Goal: Information Seeking & Learning: Learn about a topic

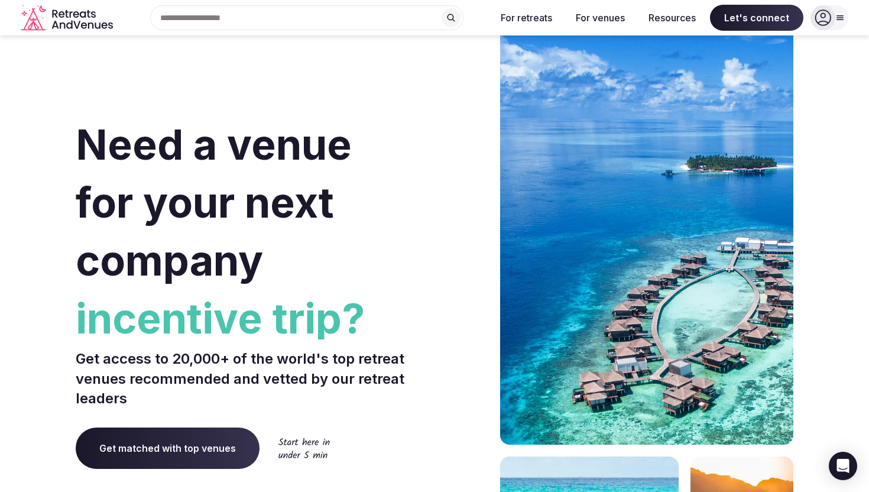
click at [178, 77] on div "Need a venue for your next company incentive trip? Get access to 20,000+ of the…" at bounding box center [253, 377] width 354 height 713
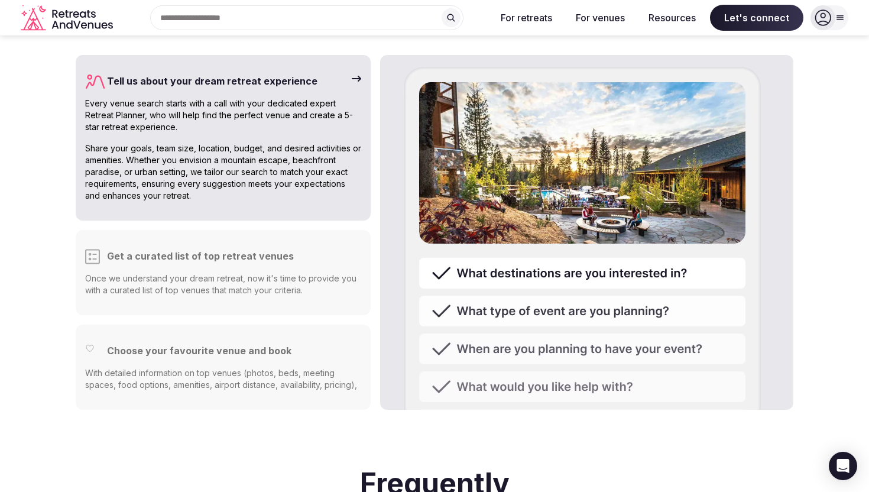
scroll to position [2984, 0]
click at [258, 273] on p "Once we understand your dream retreat, now it's time to provide you with a cura…" at bounding box center [223, 285] width 276 height 24
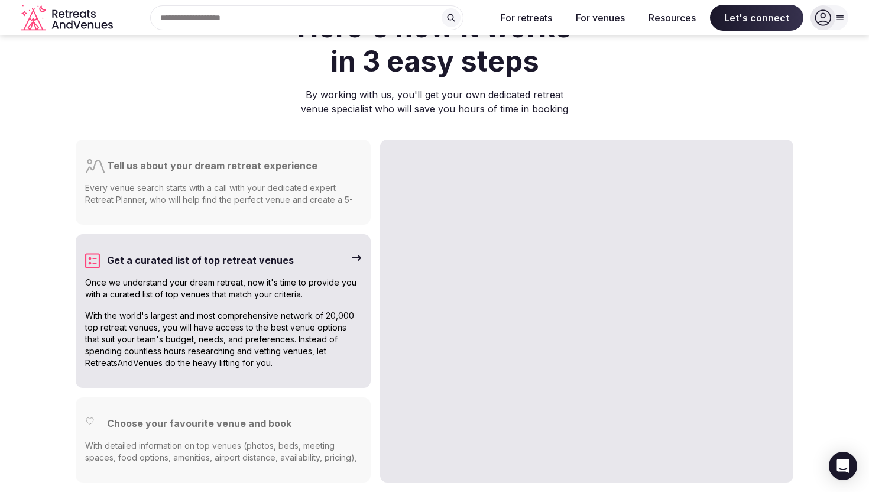
scroll to position [2897, 0]
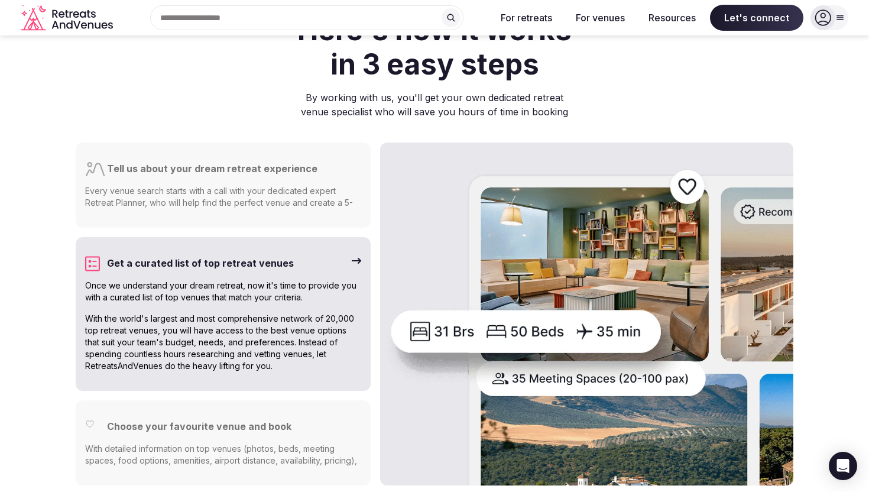
click at [275, 443] on p "With detailed information on top venues (photos, beds, meeting spaces, food opt…" at bounding box center [223, 460] width 276 height 35
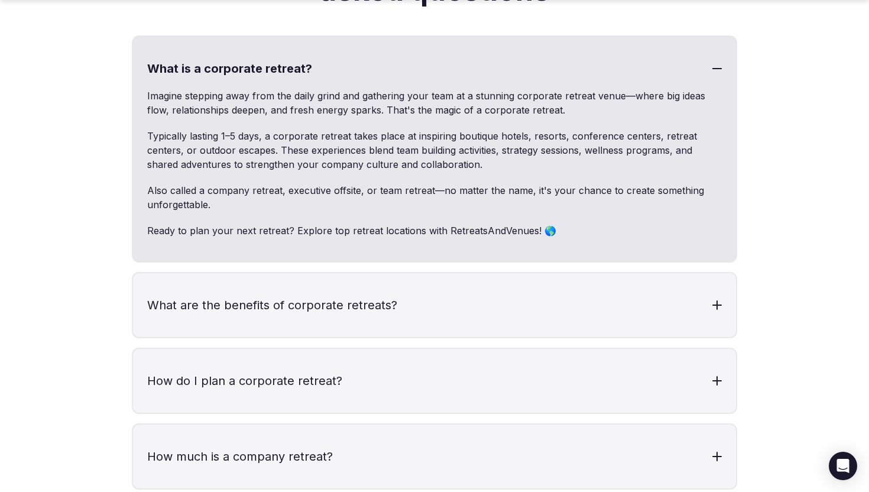
scroll to position [3529, 0]
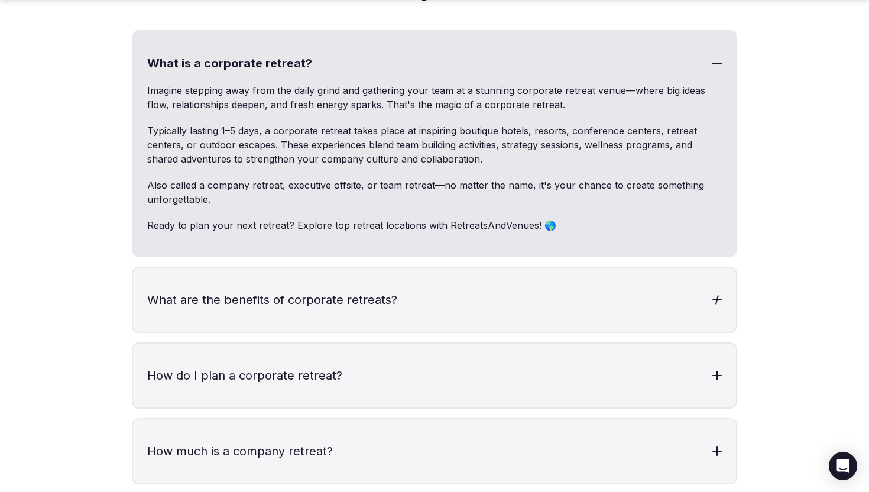
click at [668, 268] on h3 "What are the benefits of corporate retreats?" at bounding box center [434, 300] width 603 height 64
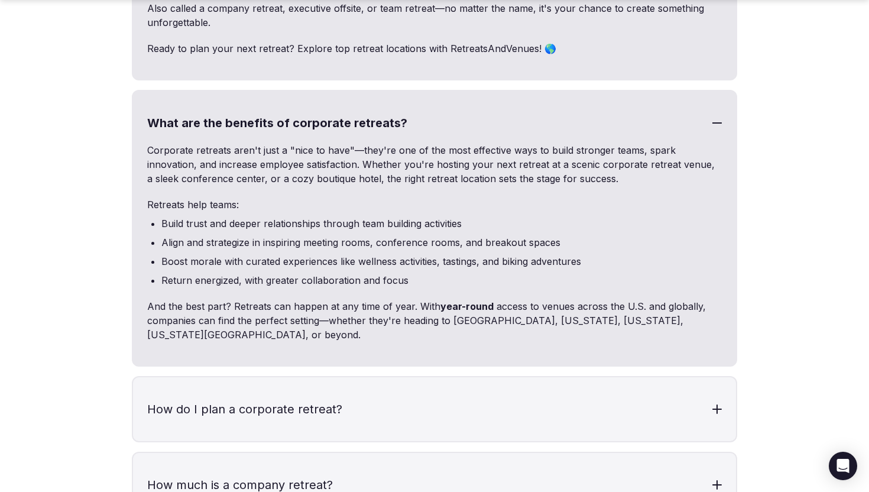
scroll to position [3723, 0]
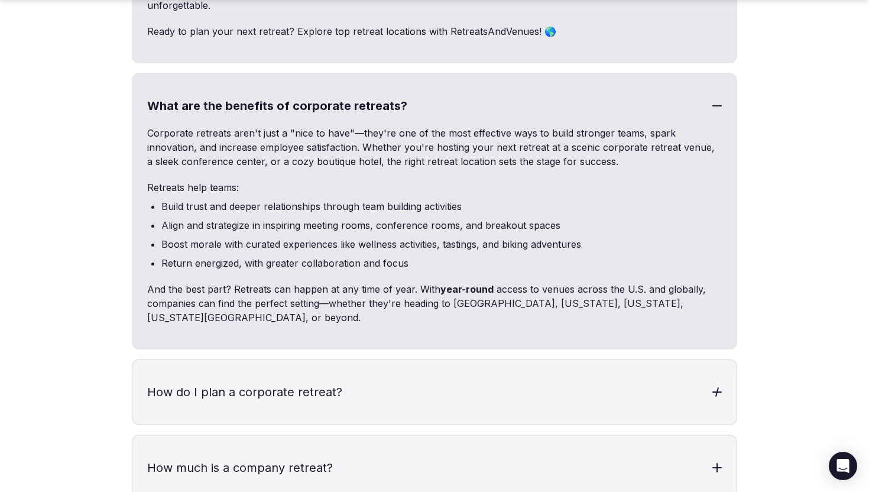
click at [623, 360] on h3 "How do I plan a corporate retreat?" at bounding box center [434, 392] width 603 height 64
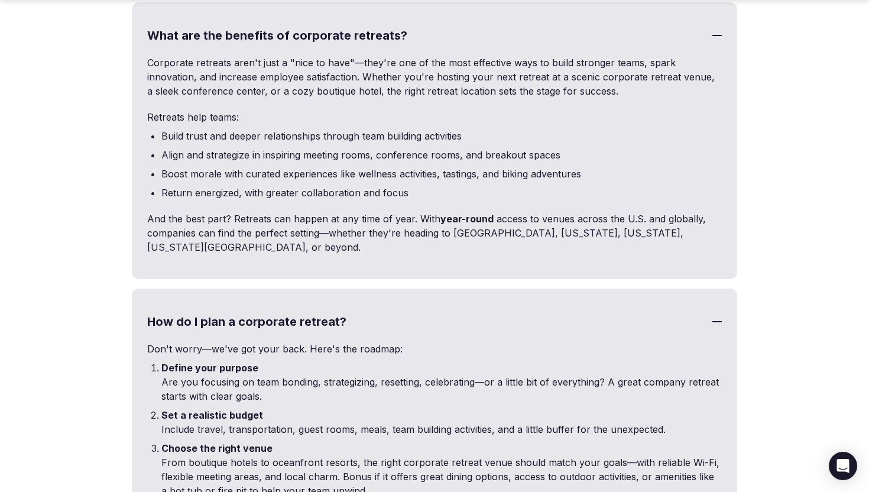
scroll to position [3796, 0]
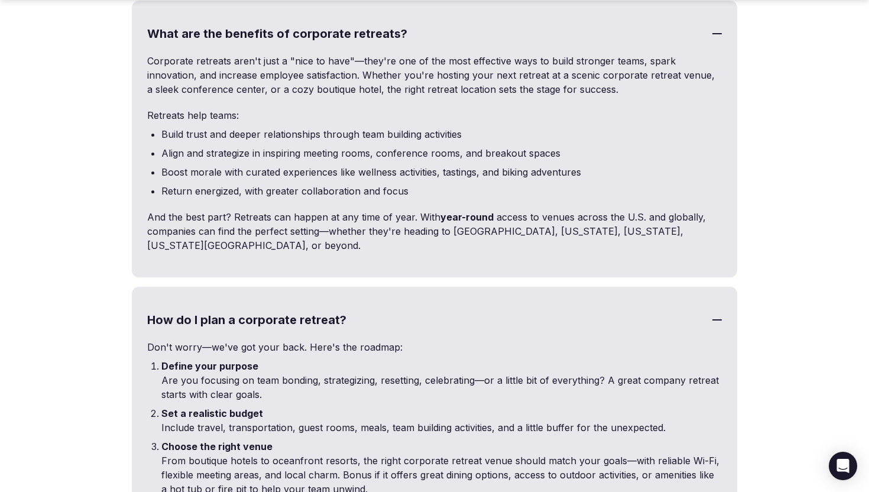
click at [619, 288] on h3 "How do I plan a corporate retreat?" at bounding box center [434, 320] width 603 height 64
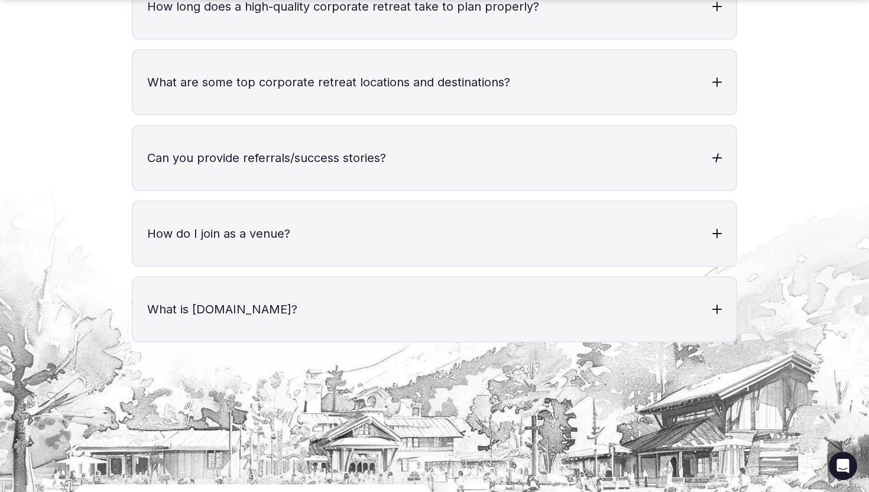
scroll to position [4340, 0]
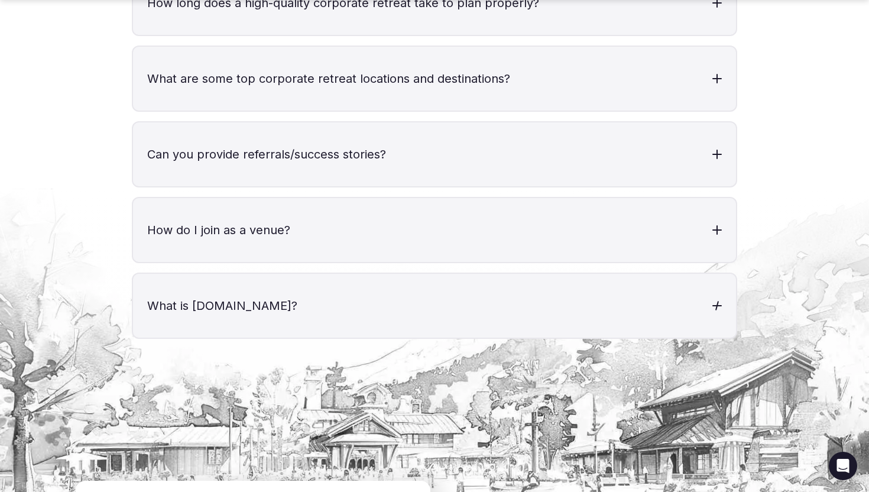
click at [587, 274] on h3 "What is RetreatsAndVenues.com?" at bounding box center [434, 306] width 603 height 64
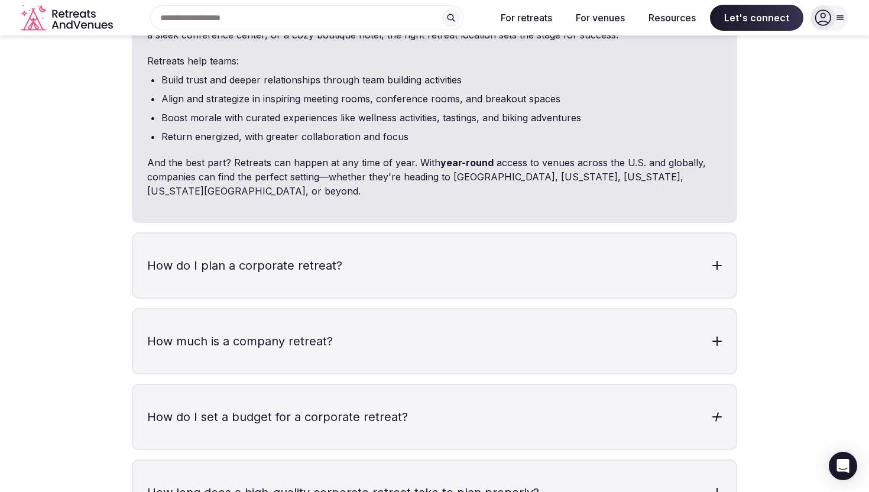
scroll to position [3843, 0]
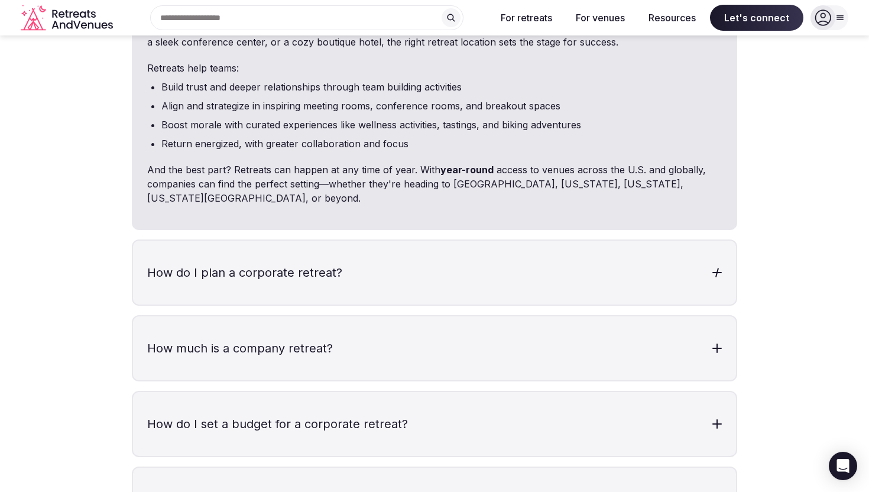
click at [590, 241] on h3 "How do I plan a corporate retreat?" at bounding box center [434, 273] width 603 height 64
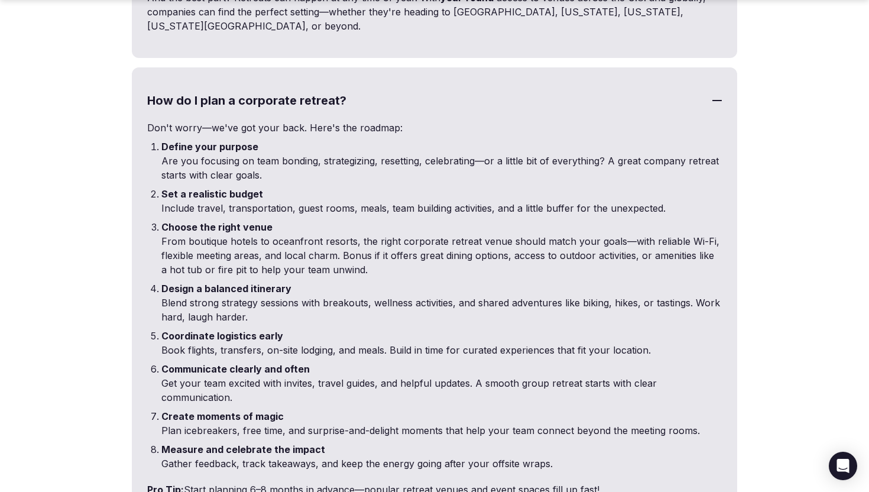
scroll to position [4024, 0]
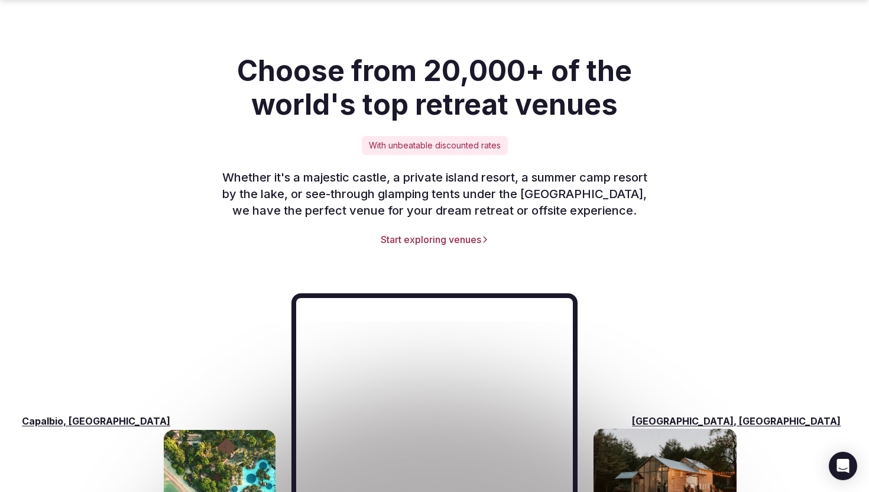
scroll to position [1596, 0]
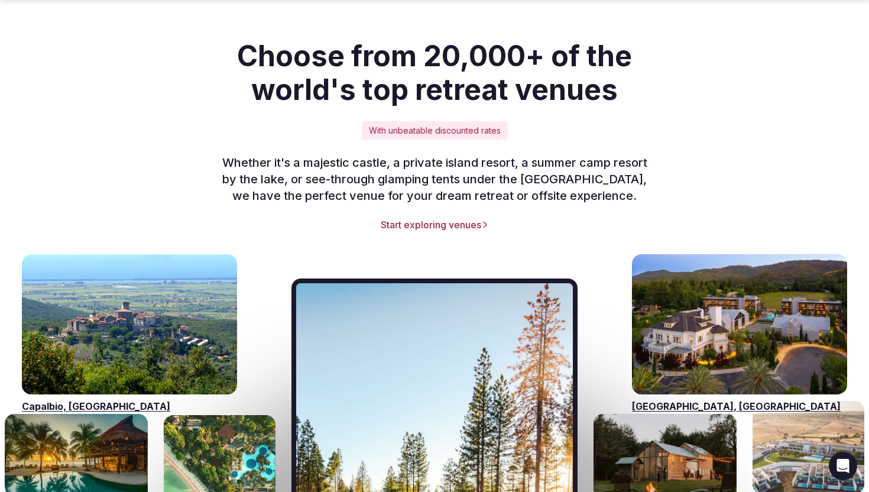
click at [441, 218] on link "Start exploring venues" at bounding box center [435, 224] width 718 height 13
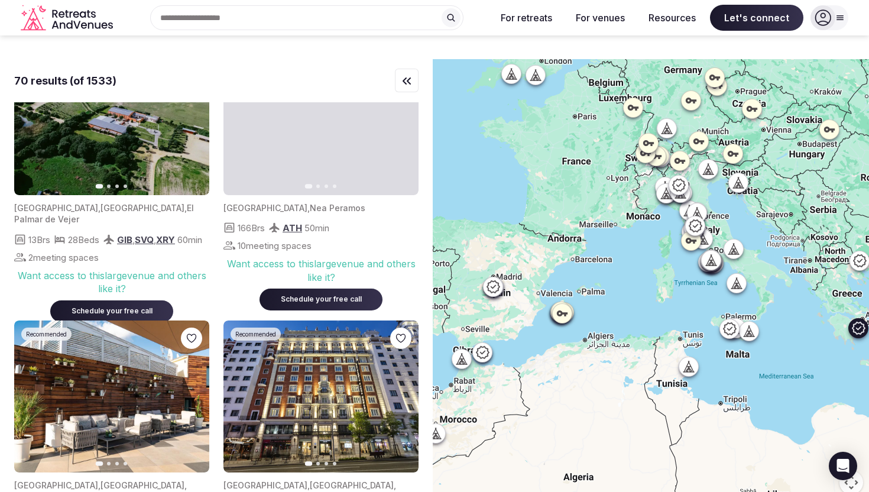
scroll to position [67, 0]
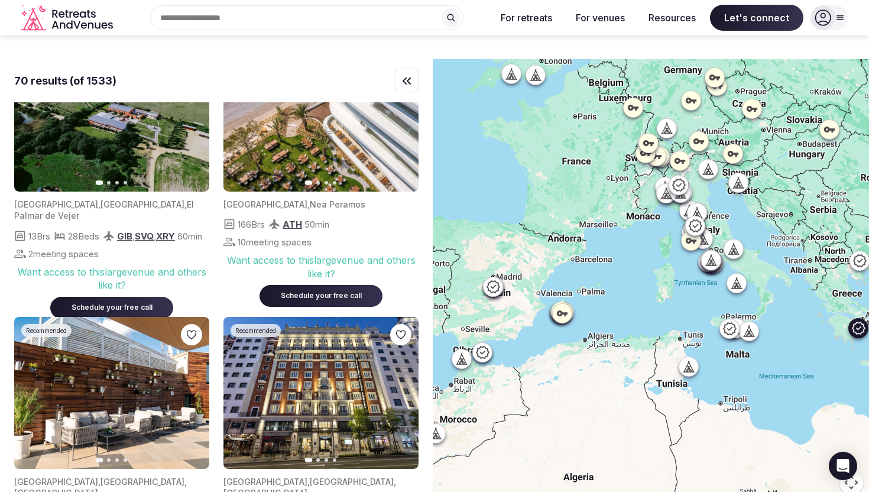
click at [319, 291] on div "Schedule your free call" at bounding box center [321, 296] width 95 height 10
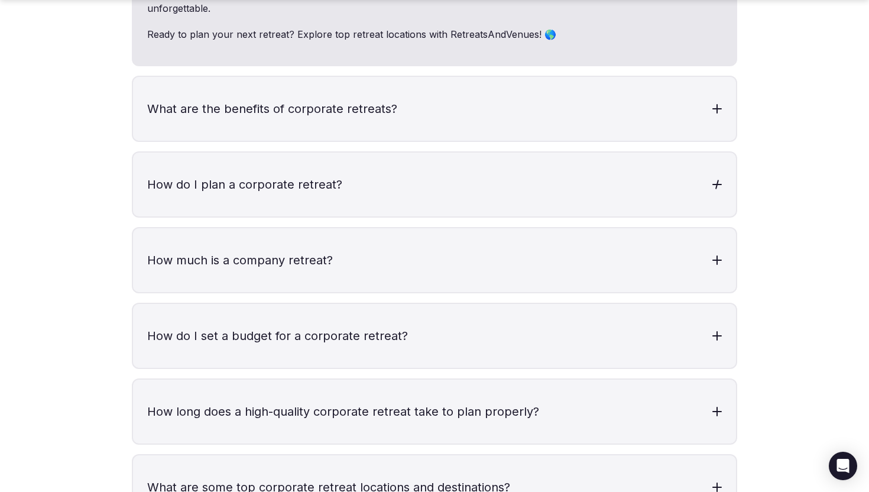
scroll to position [3715, 0]
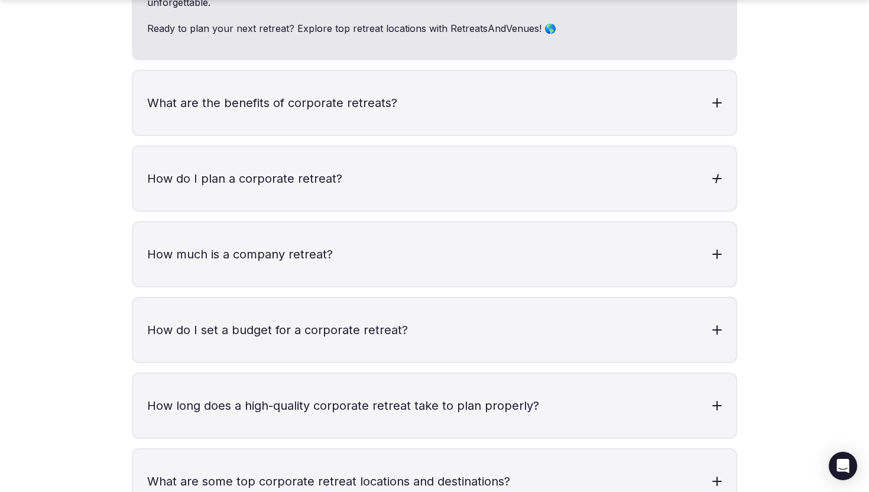
click at [713, 174] on div at bounding box center [717, 178] width 9 height 9
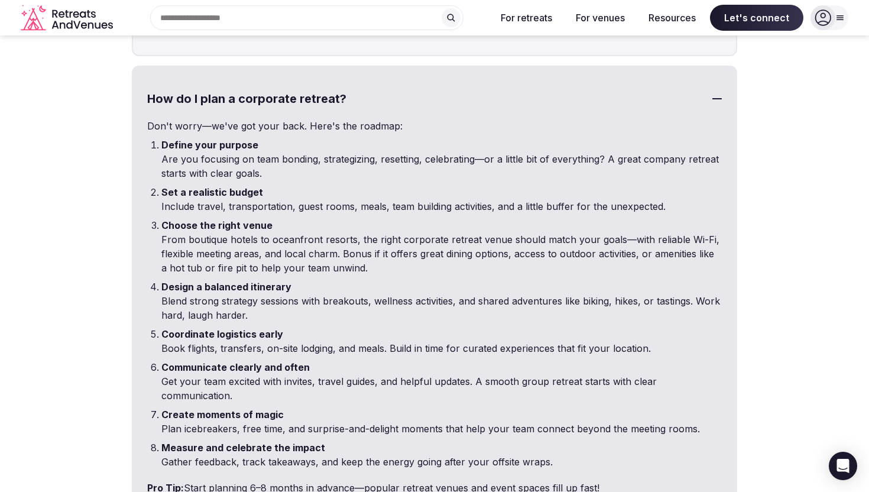
scroll to position [3793, 0]
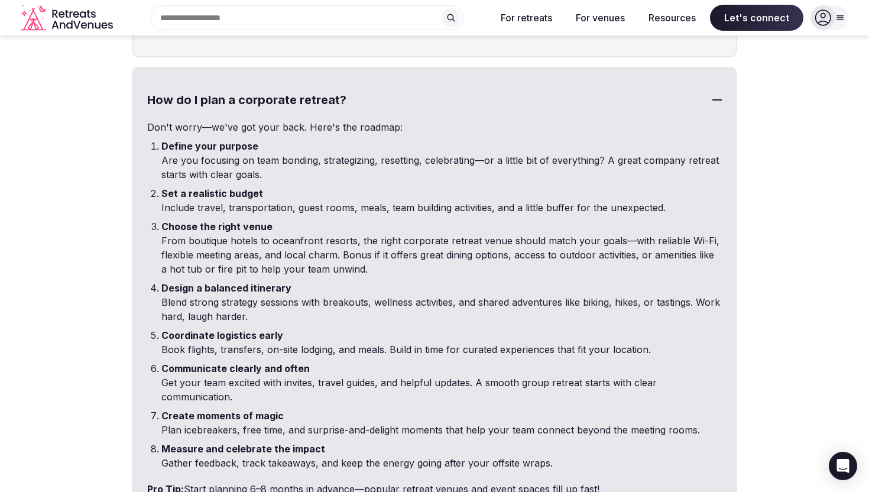
click at [716, 95] on div at bounding box center [717, 99] width 9 height 9
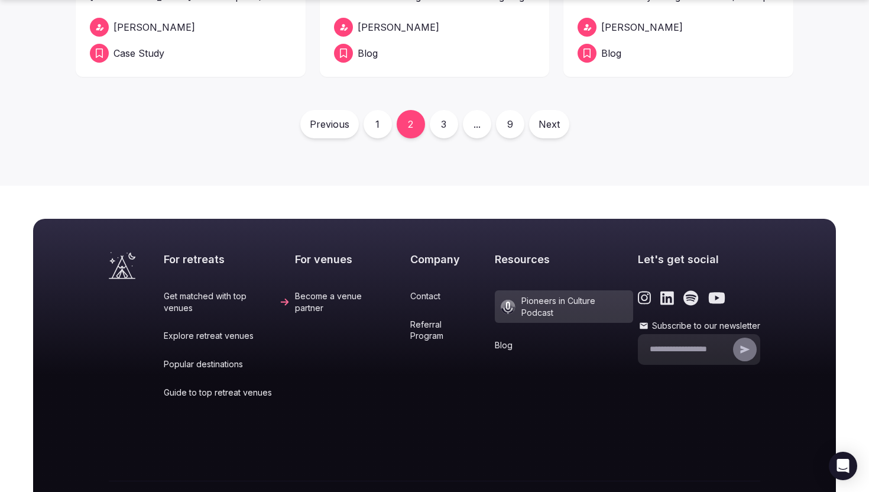
scroll to position [765, 0]
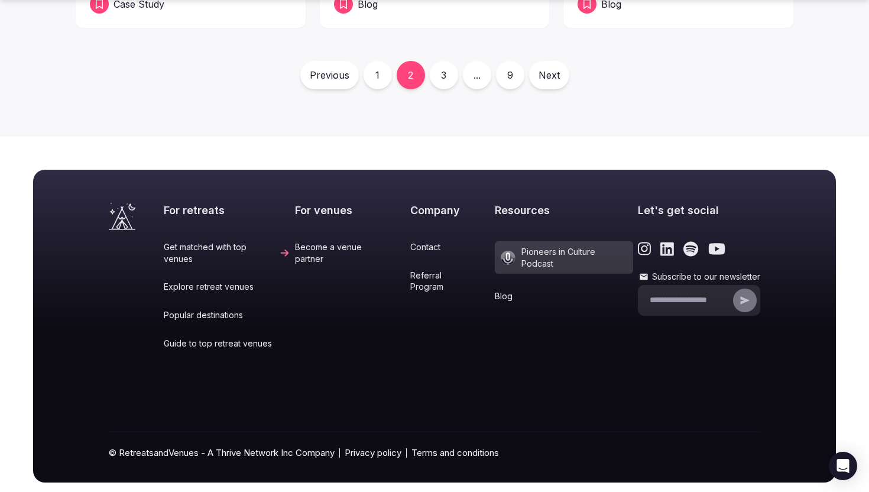
click at [709, 243] on icon "Link to the retreats and venues Youtube page" at bounding box center [717, 249] width 17 height 12
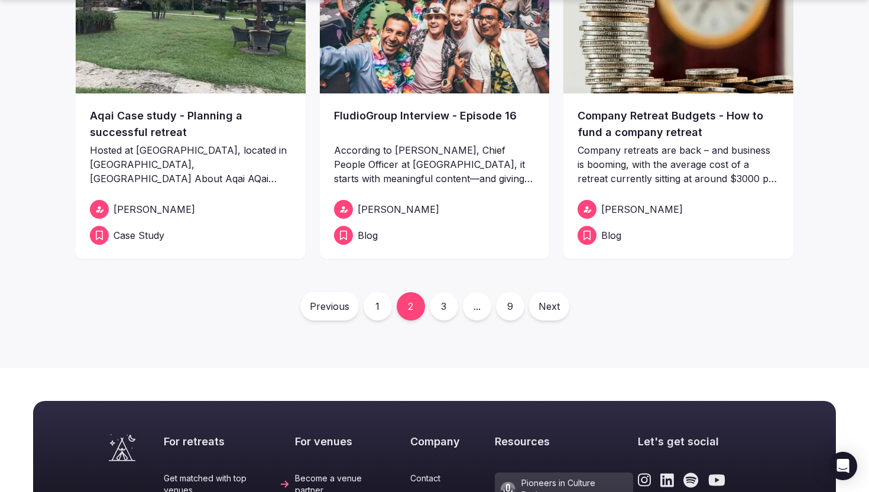
scroll to position [536, 0]
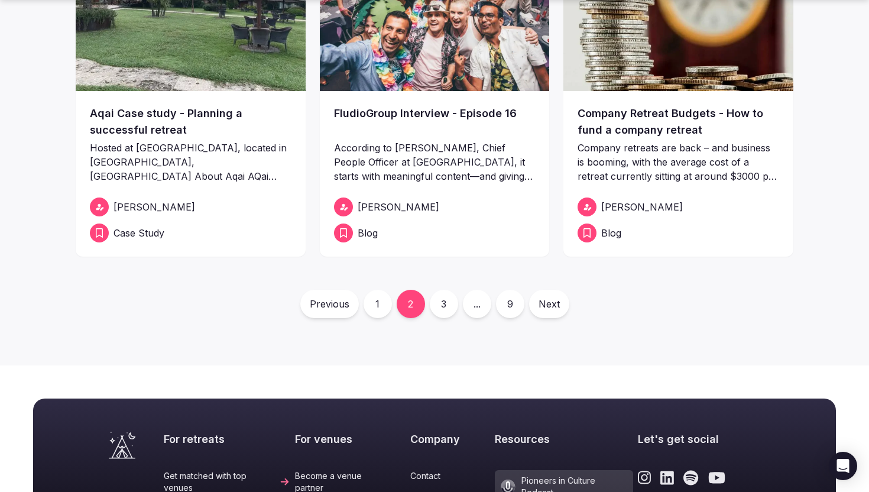
click at [377, 290] on link "1" at bounding box center [378, 304] width 28 height 28
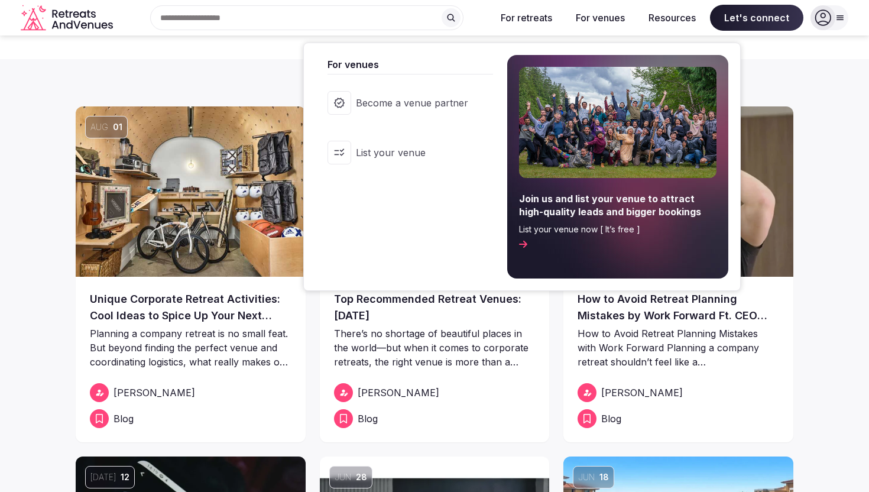
click at [392, 105] on span "Become a venue partner" at bounding box center [412, 102] width 112 height 13
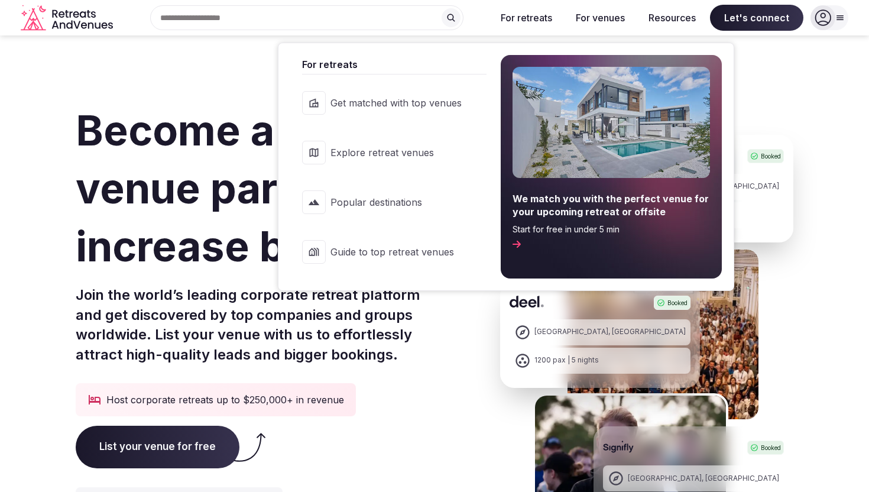
click at [512, 14] on button "For retreats" at bounding box center [527, 18] width 70 height 26
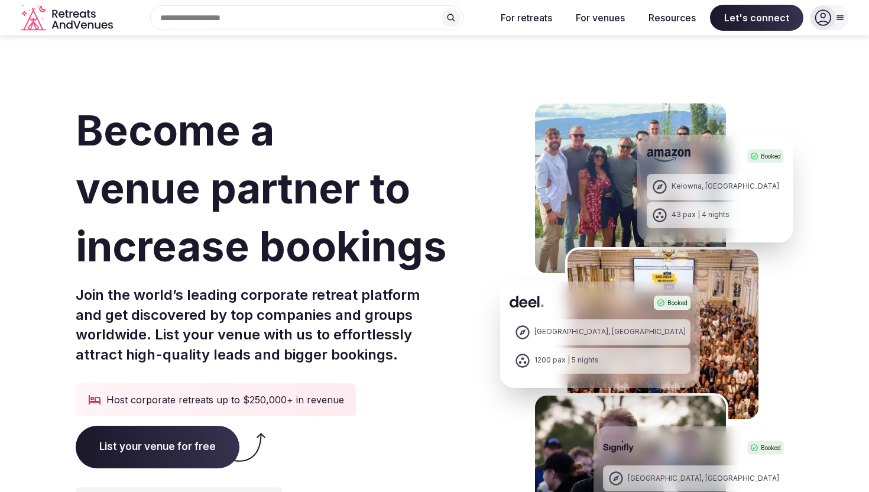
click at [521, 17] on button "For retreats" at bounding box center [527, 18] width 70 height 26
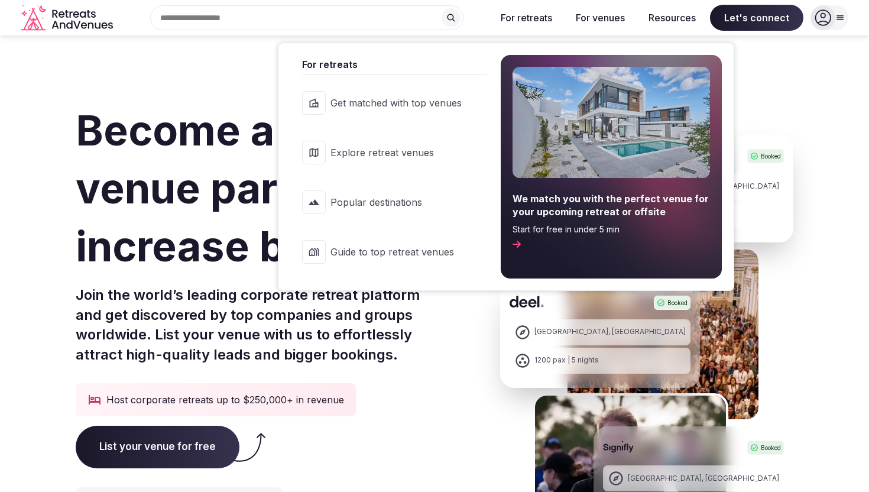
click at [436, 121] on link "Get matched with top venues" at bounding box center [388, 102] width 196 height 47
click at [426, 145] on link "Explore retreat venues" at bounding box center [388, 152] width 196 height 47
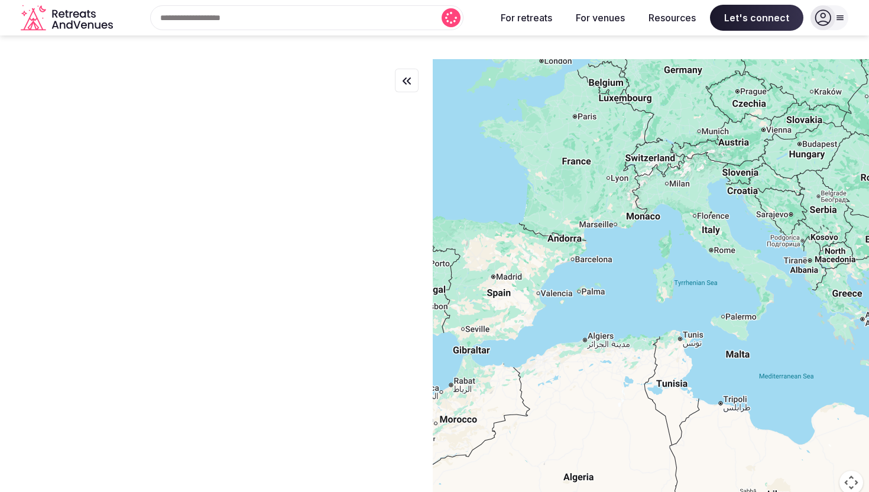
click at [539, 25] on button "For retreats" at bounding box center [527, 18] width 70 height 26
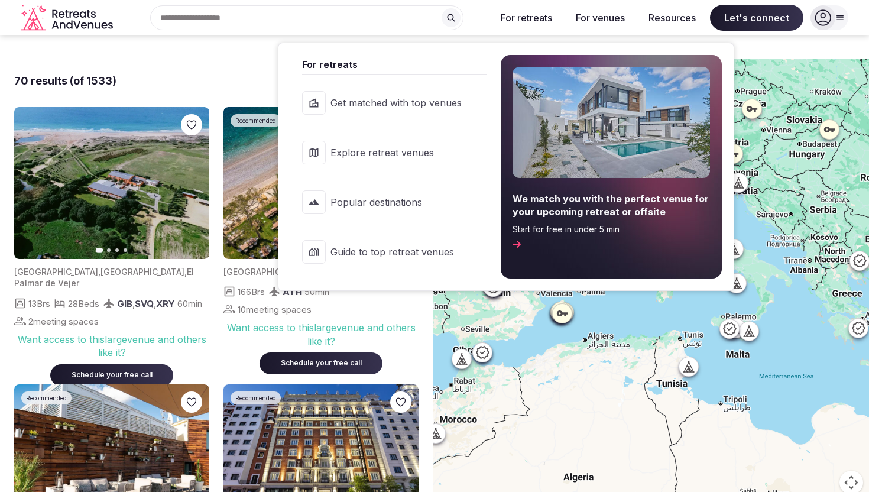
click at [416, 196] on span "Popular destinations" at bounding box center [396, 202] width 131 height 13
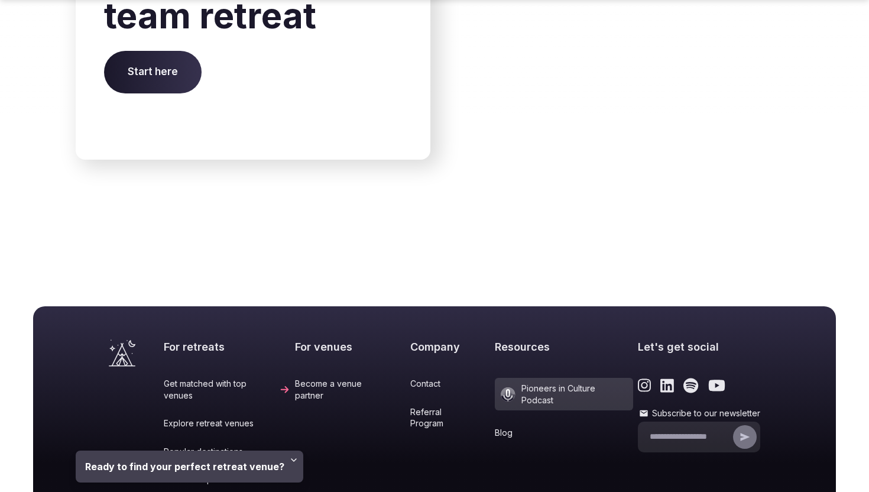
scroll to position [2479, 0]
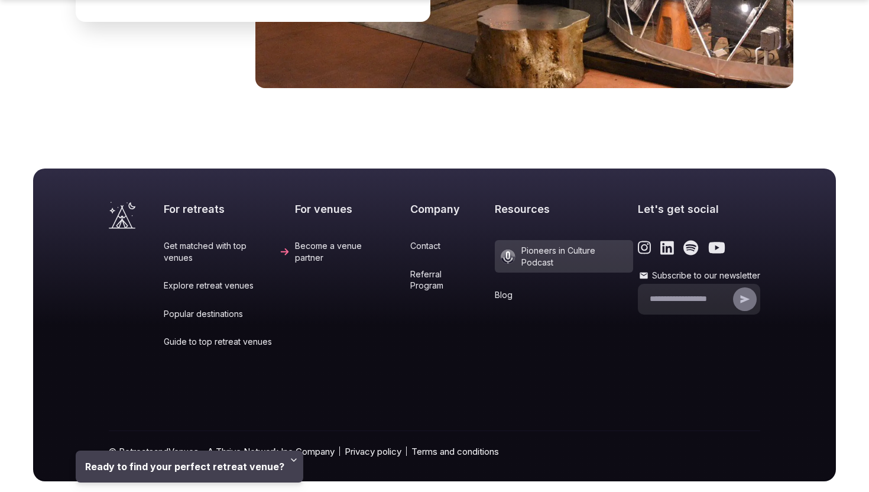
click at [216, 336] on link "Guide to top retreat venues" at bounding box center [227, 342] width 127 height 12
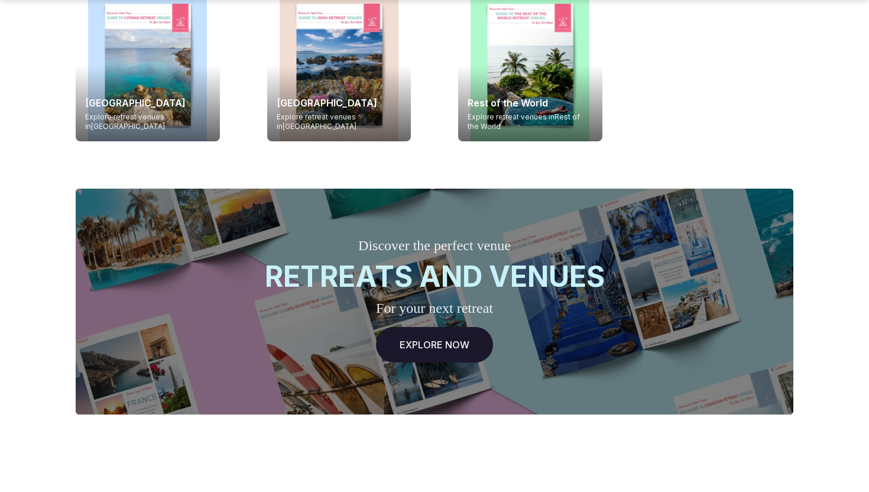
scroll to position [3715, 0]
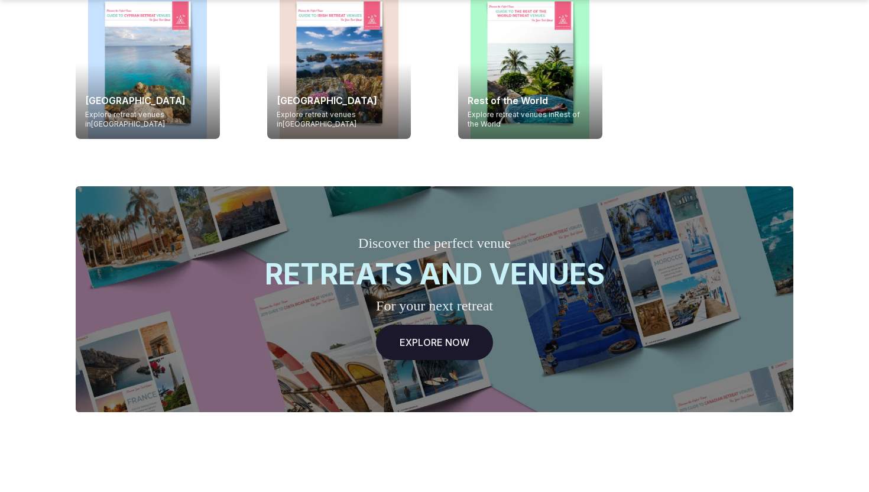
click at [450, 325] on link "EXPLORE NOW" at bounding box center [434, 342] width 117 height 35
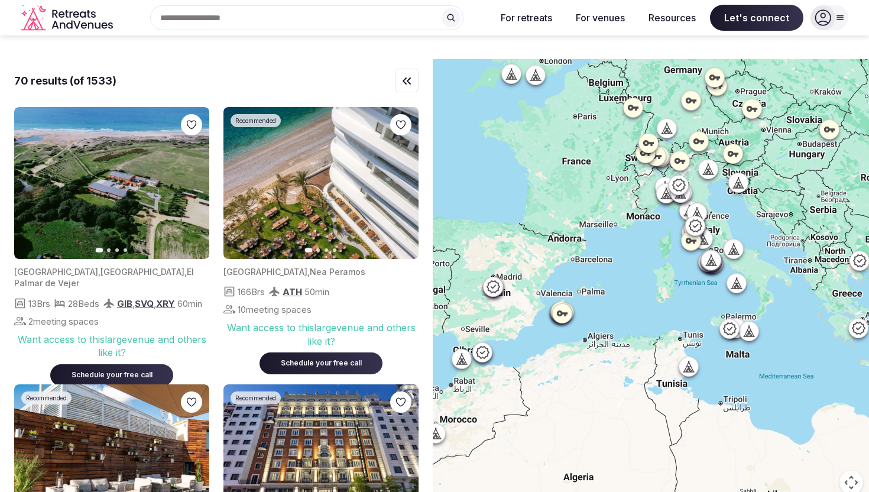
click at [72, 20] on icon "Retreats and Venues company logo" at bounding box center [68, 18] width 95 height 27
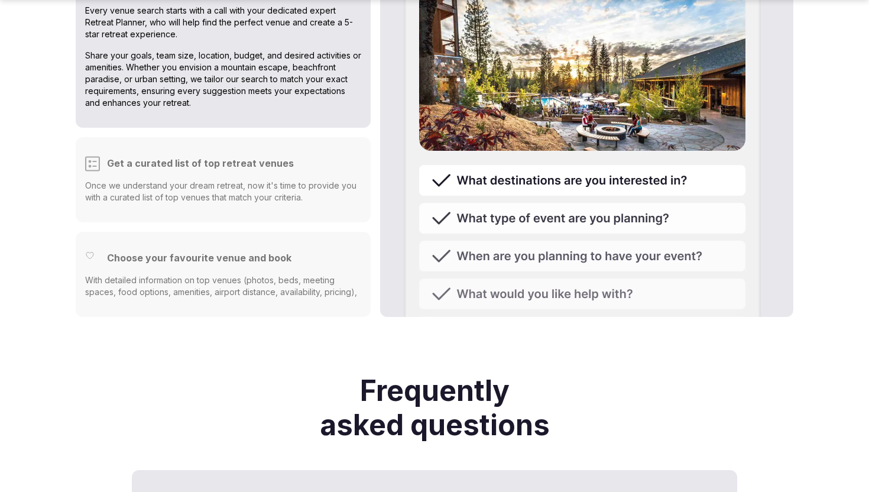
scroll to position [3083, 0]
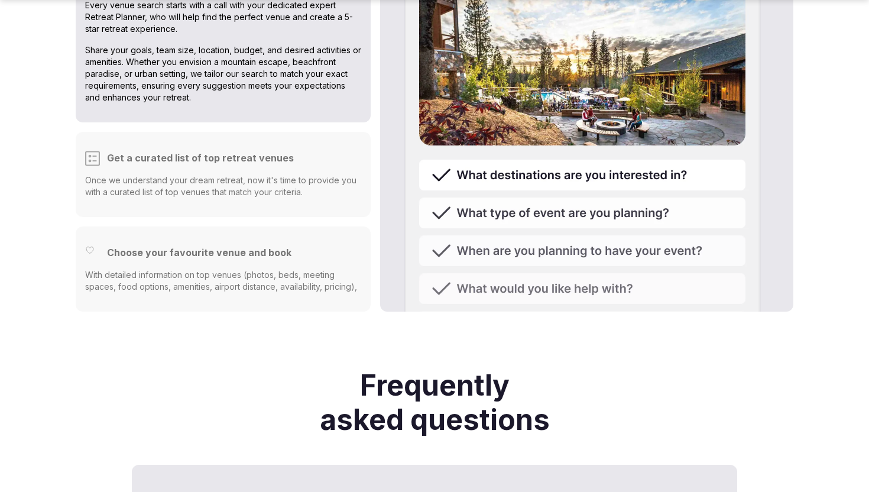
click at [254, 269] on p "With detailed information on top venues (photos, beds, meeting spaces, food opt…" at bounding box center [223, 286] width 276 height 35
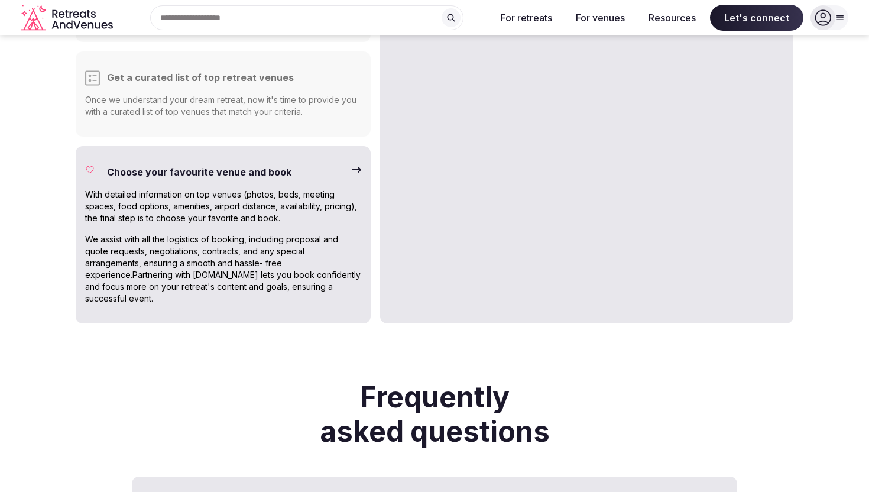
scroll to position [3078, 0]
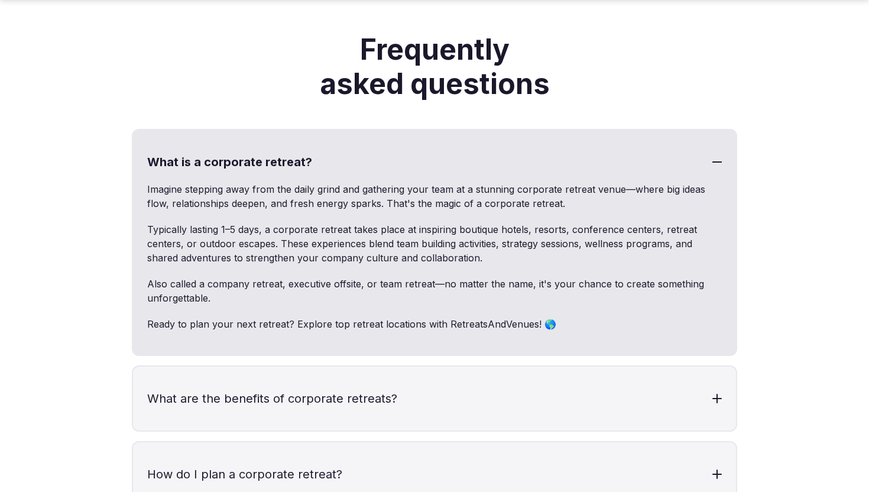
scroll to position [3441, 0]
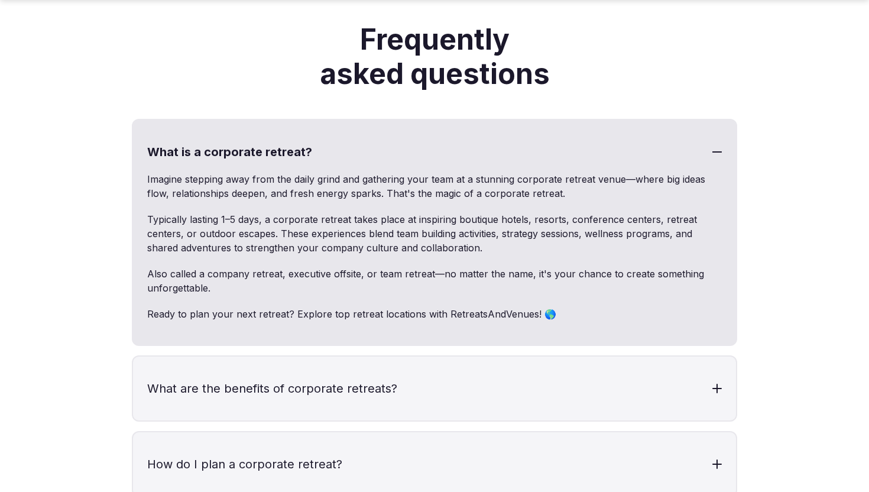
click at [717, 147] on div at bounding box center [717, 151] width 9 height 9
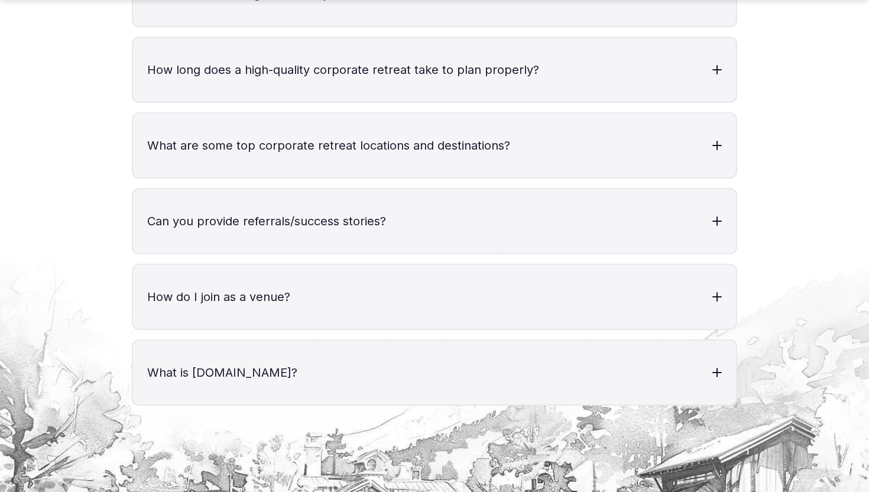
scroll to position [3902, 0]
click at [715, 216] on div at bounding box center [717, 220] width 9 height 9
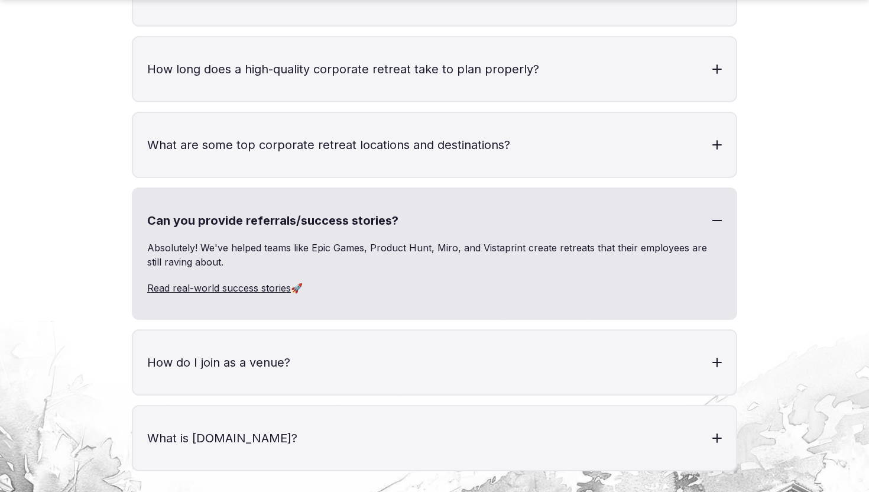
click at [221, 282] on link "Read real-world success stories" at bounding box center [219, 288] width 144 height 12
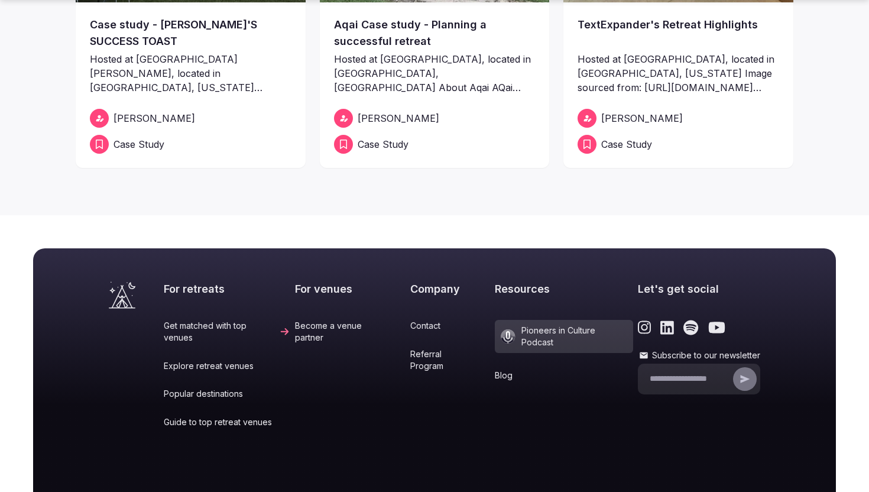
scroll to position [431, 0]
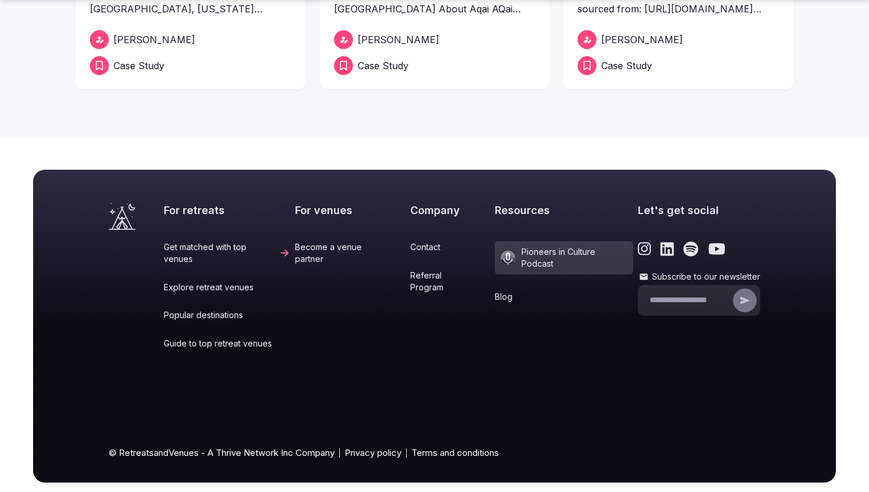
click at [444, 270] on link "Referral Program" at bounding box center [450, 281] width 80 height 23
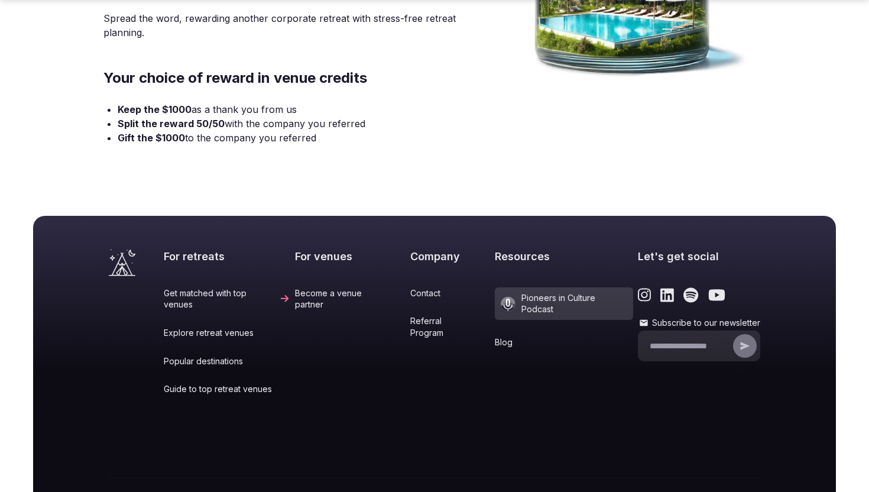
scroll to position [458, 0]
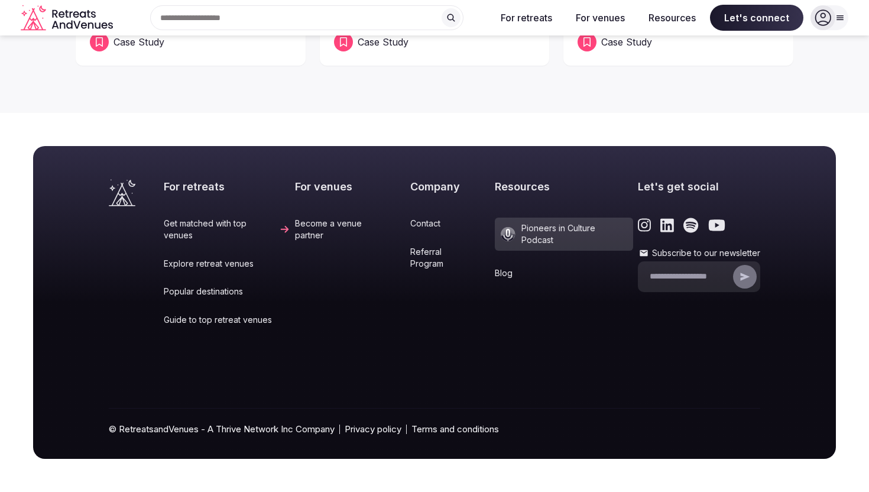
scroll to position [431, 0]
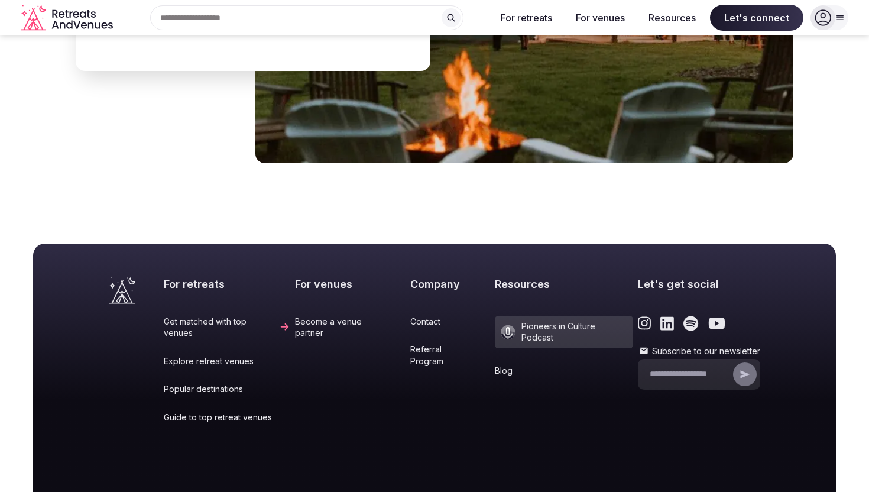
scroll to position [4860, 0]
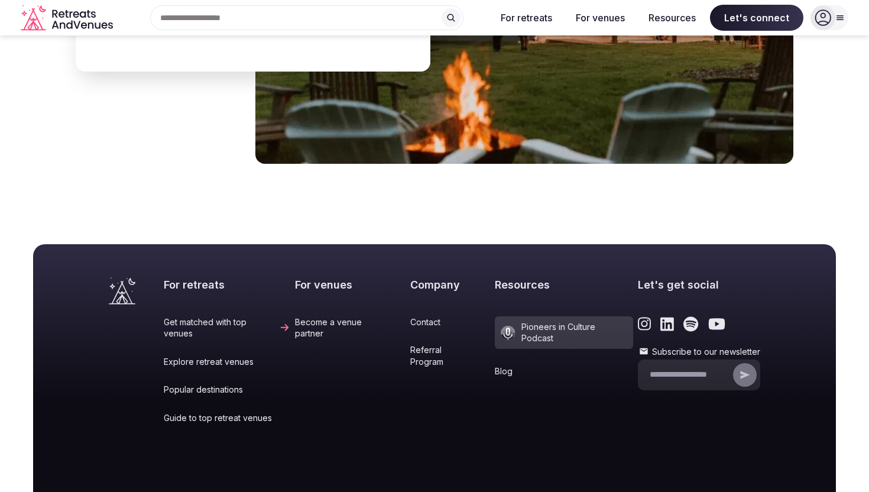
click at [424, 316] on link "Contact" at bounding box center [450, 322] width 80 height 12
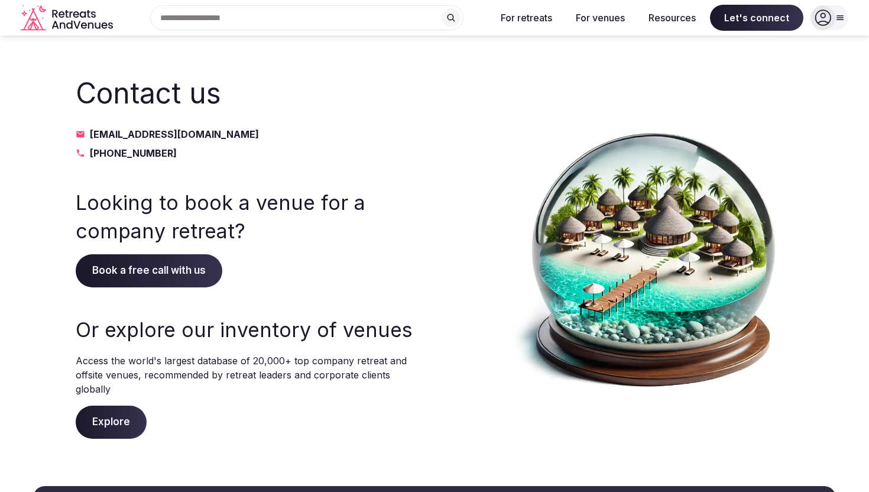
click at [86, 17] on icon "Retreats and Venues company logo" at bounding box center [84, 14] width 7 height 7
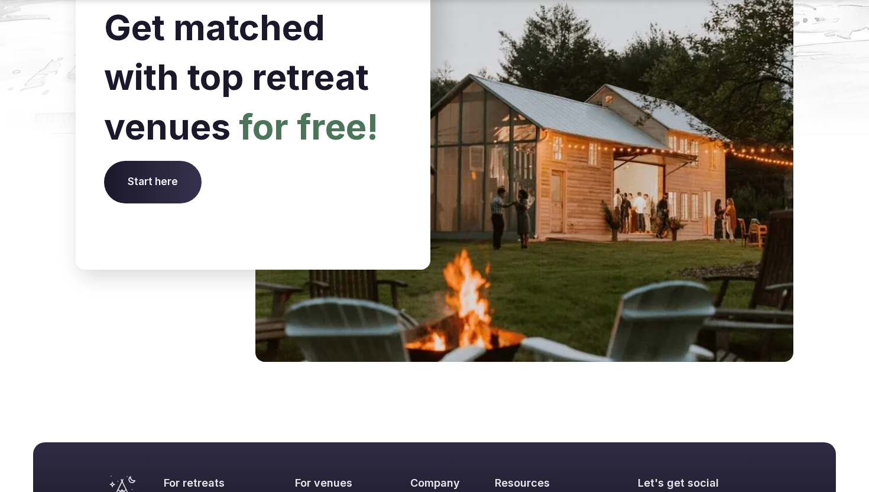
scroll to position [4906, 0]
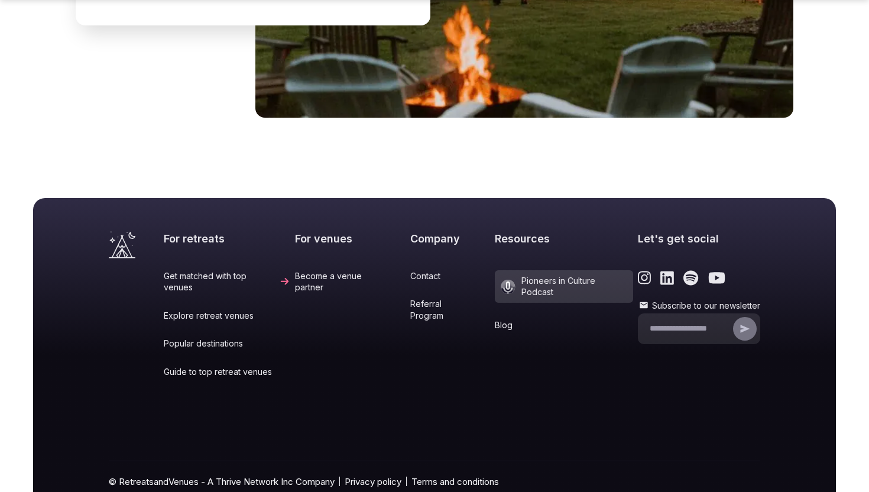
click at [641, 271] on icon "Link to the retreats and venues Instagram page" at bounding box center [645, 278] width 14 height 14
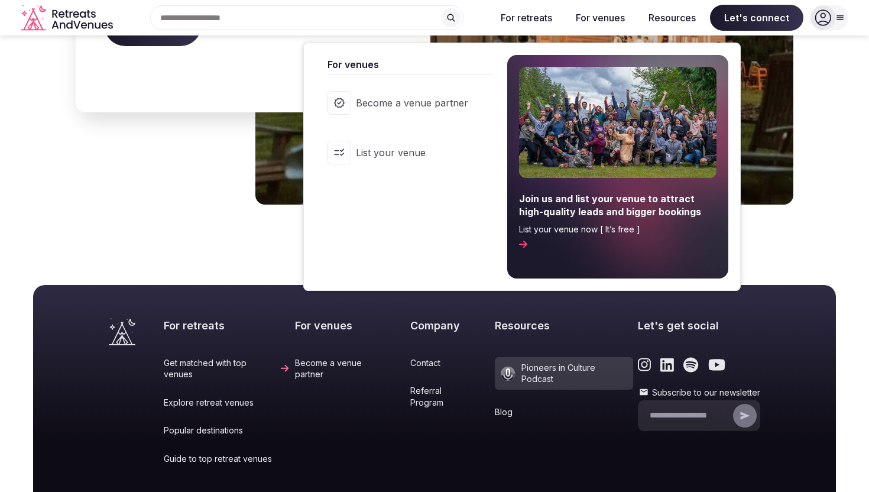
scroll to position [4818, 0]
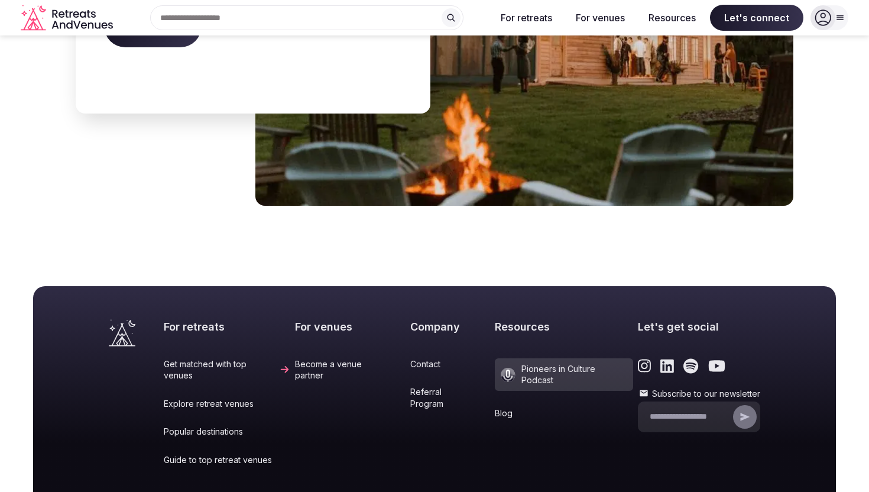
click at [234, 253] on div "For retreats Get matched with top venues Explore retreat venues Popular destina…" at bounding box center [434, 442] width 869 height 379
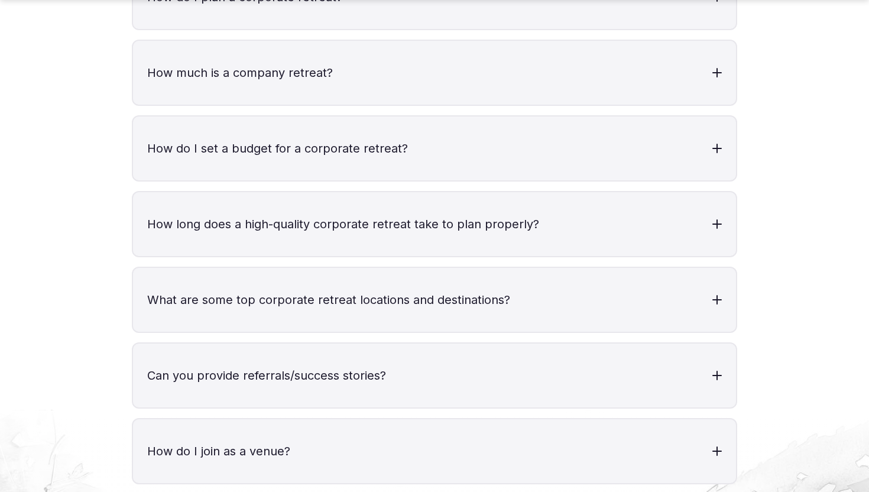
scroll to position [3906, 0]
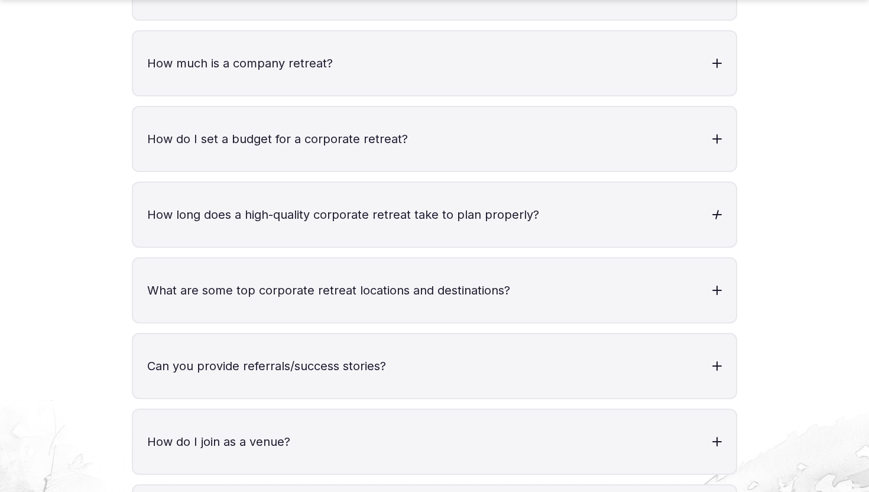
click at [719, 210] on div at bounding box center [717, 214] width 9 height 9
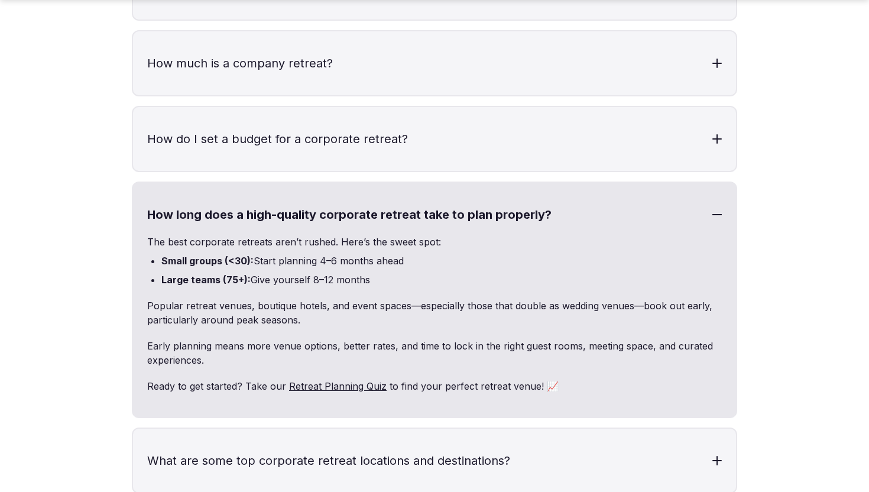
click at [716, 183] on h3 "How long does a high-quality corporate retreat take to plan properly?" at bounding box center [434, 215] width 603 height 64
